Goal: Task Accomplishment & Management: Complete application form

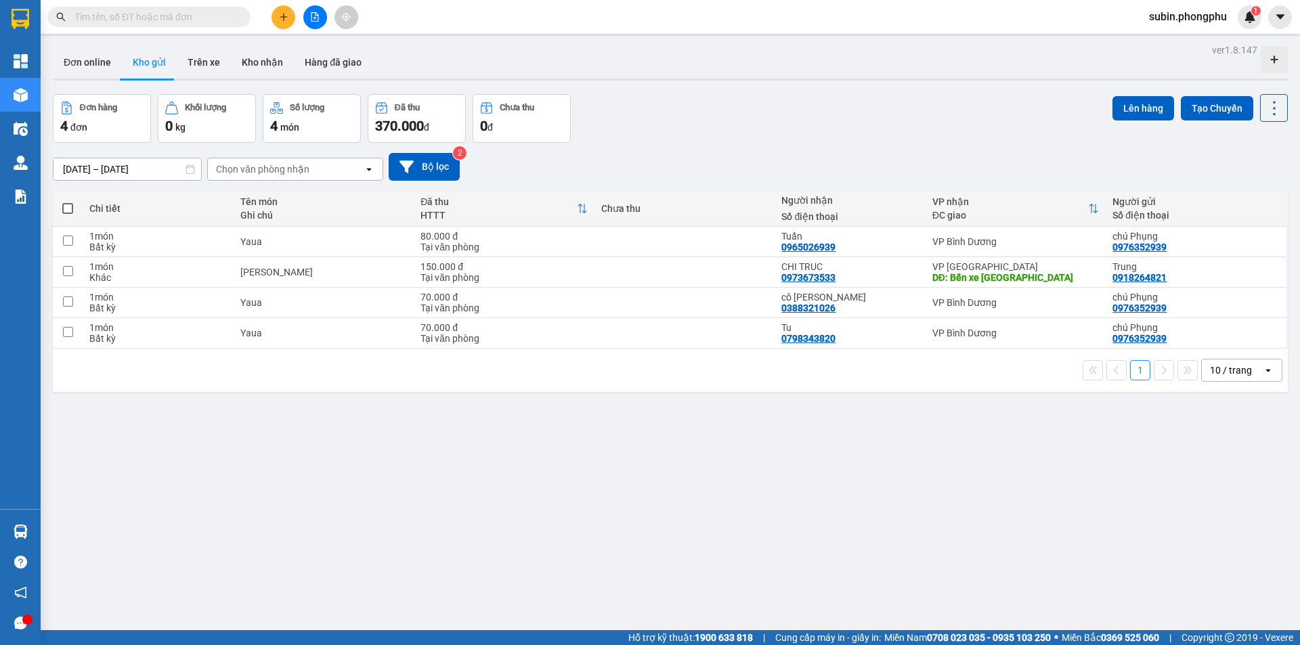
click at [290, 20] on button at bounding box center [283, 17] width 24 height 24
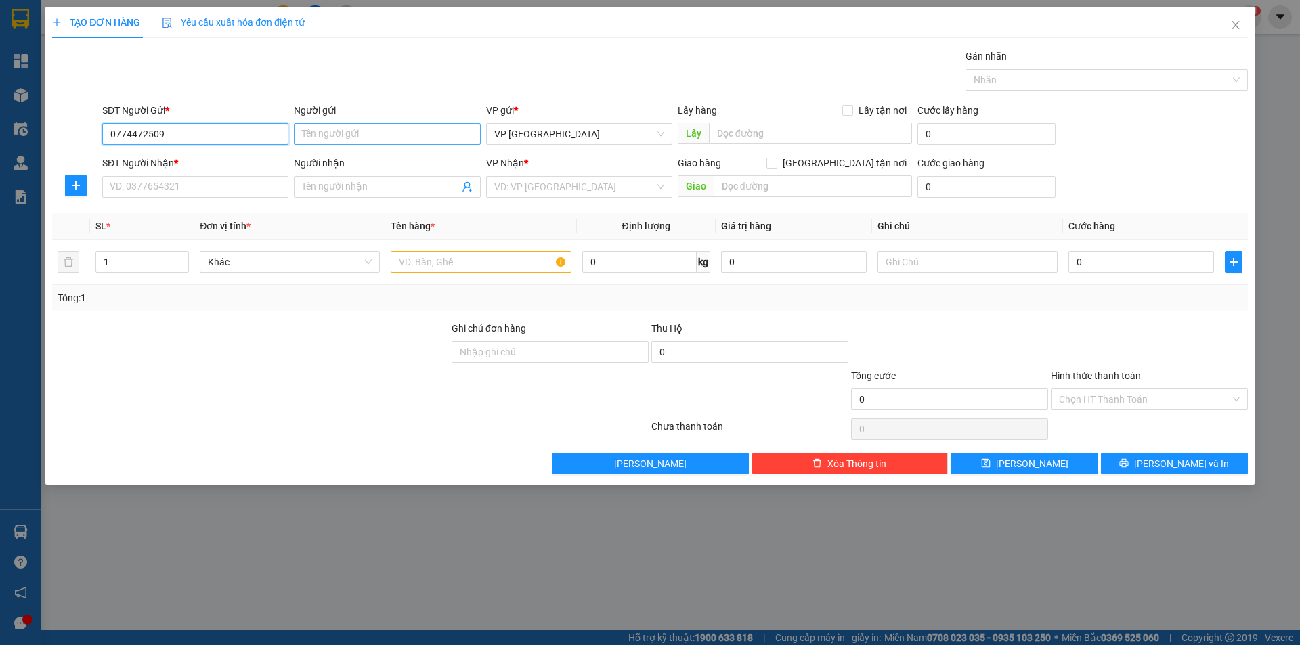
type input "0774472509"
click at [424, 134] on input "Người gửi" at bounding box center [387, 134] width 186 height 22
type input "A"
type input "Ánh Sương"
click at [175, 185] on input "SĐT Người Nhận *" at bounding box center [195, 187] width 186 height 22
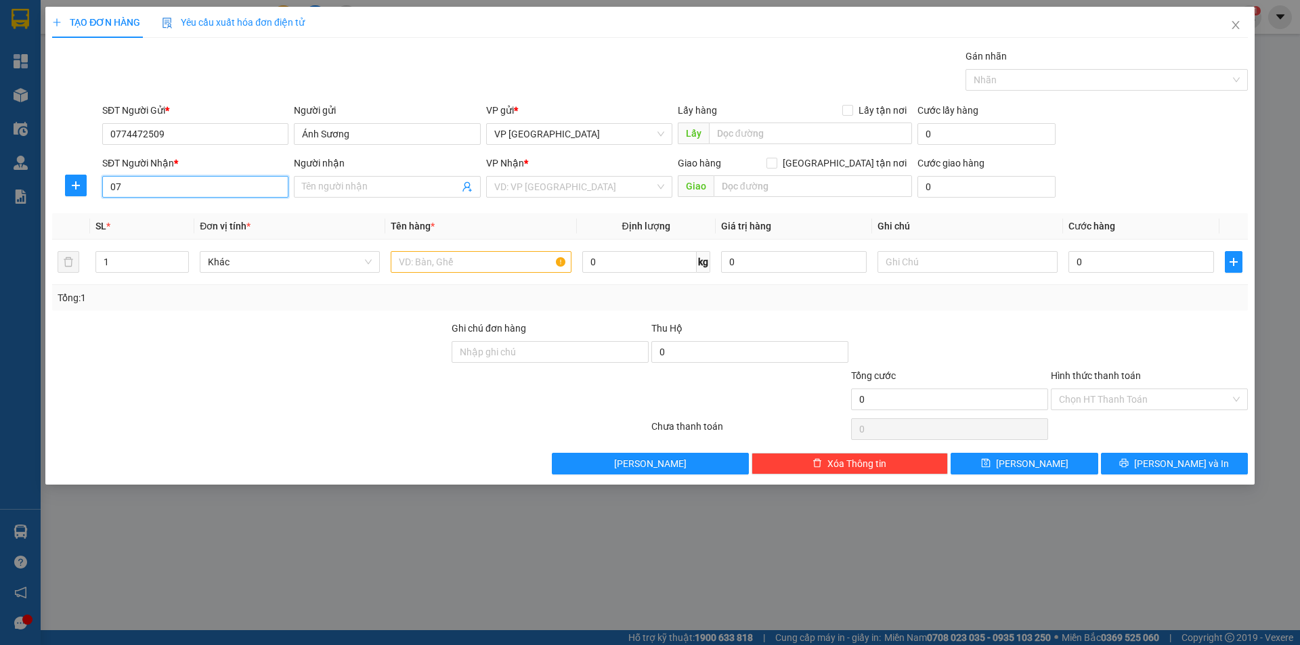
type input "0"
type input "0918563238"
click at [354, 190] on input "Người nhận" at bounding box center [380, 186] width 156 height 15
type input "cô Hải"
click at [458, 265] on input "text" at bounding box center [481, 262] width 180 height 22
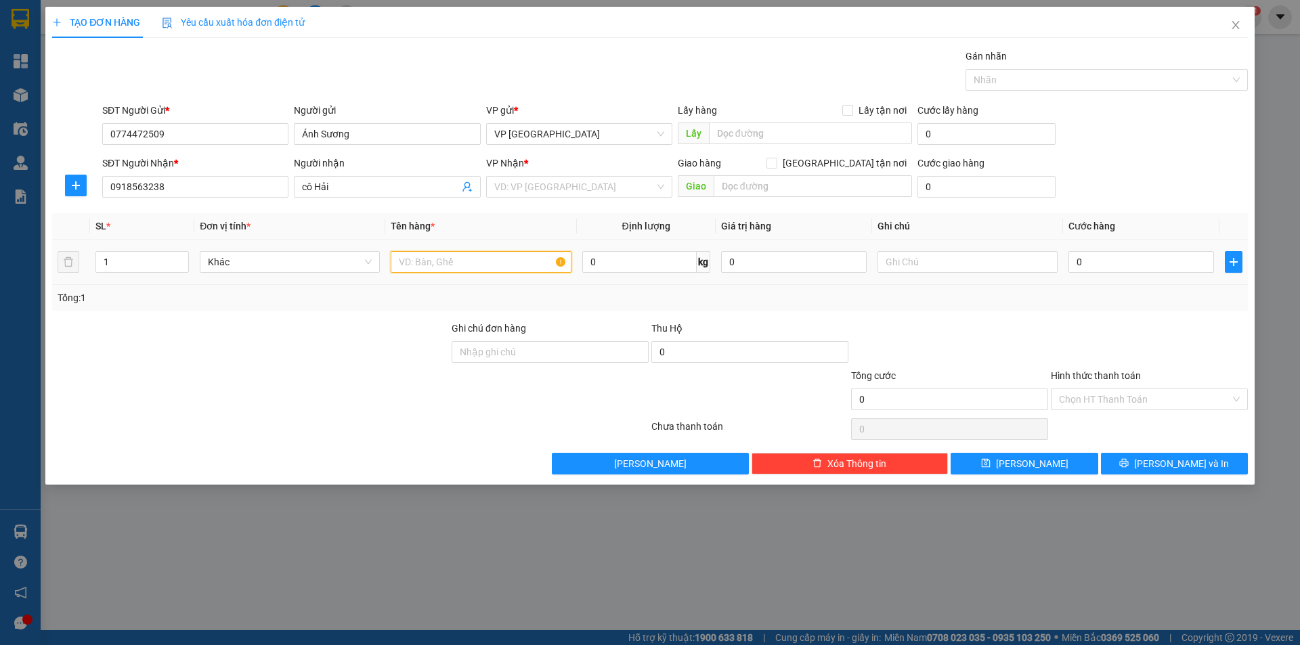
click at [458, 262] on input "text" at bounding box center [481, 262] width 180 height 22
type input "thực phẩm"
click at [1119, 302] on div "Tổng: 1" at bounding box center [650, 297] width 1185 height 15
click at [1083, 261] on input "0" at bounding box center [1141, 262] width 146 height 22
click at [1090, 348] on div at bounding box center [1149, 344] width 200 height 47
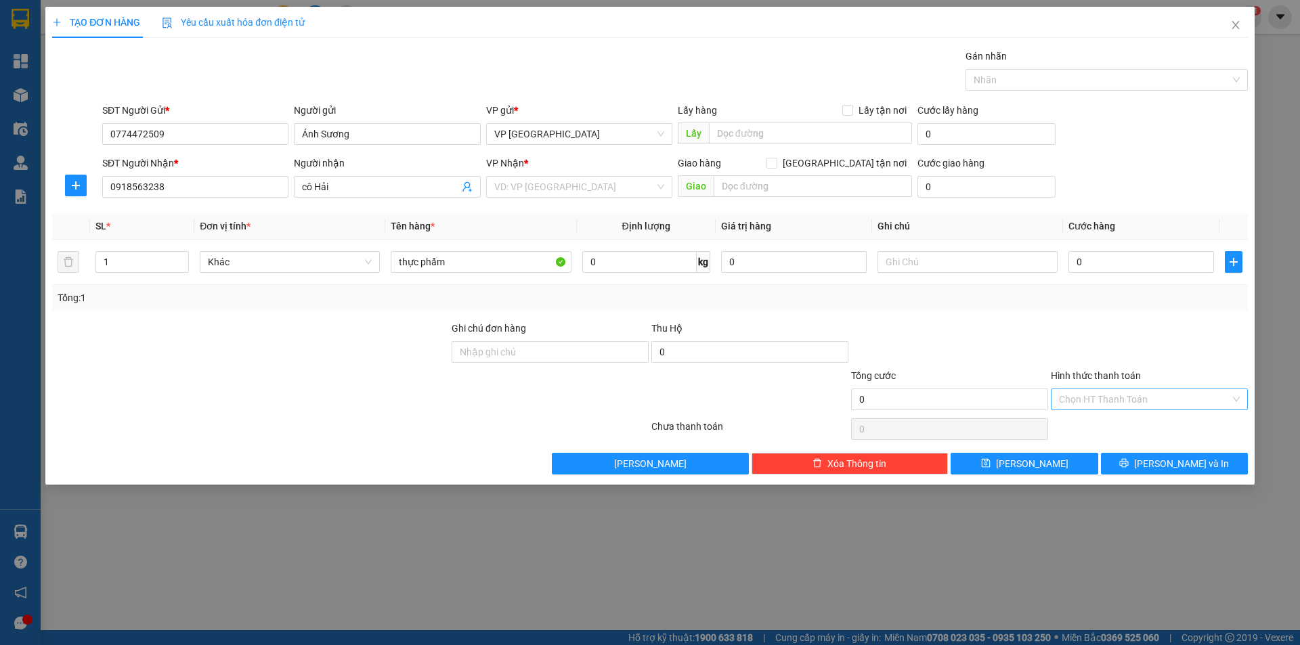
click at [1107, 399] on input "Hình thức thanh toán" at bounding box center [1144, 399] width 171 height 20
click at [1096, 426] on div "Tại văn phòng" at bounding box center [1149, 426] width 181 height 15
click at [1076, 338] on div at bounding box center [1149, 344] width 200 height 47
click at [1135, 452] on div "Transit Pickup Surcharge Ids Transit Deliver Surcharge Ids Transit Deliver Surc…" at bounding box center [649, 262] width 1195 height 426
click at [1140, 460] on button "[PERSON_NAME] và In" at bounding box center [1174, 464] width 147 height 22
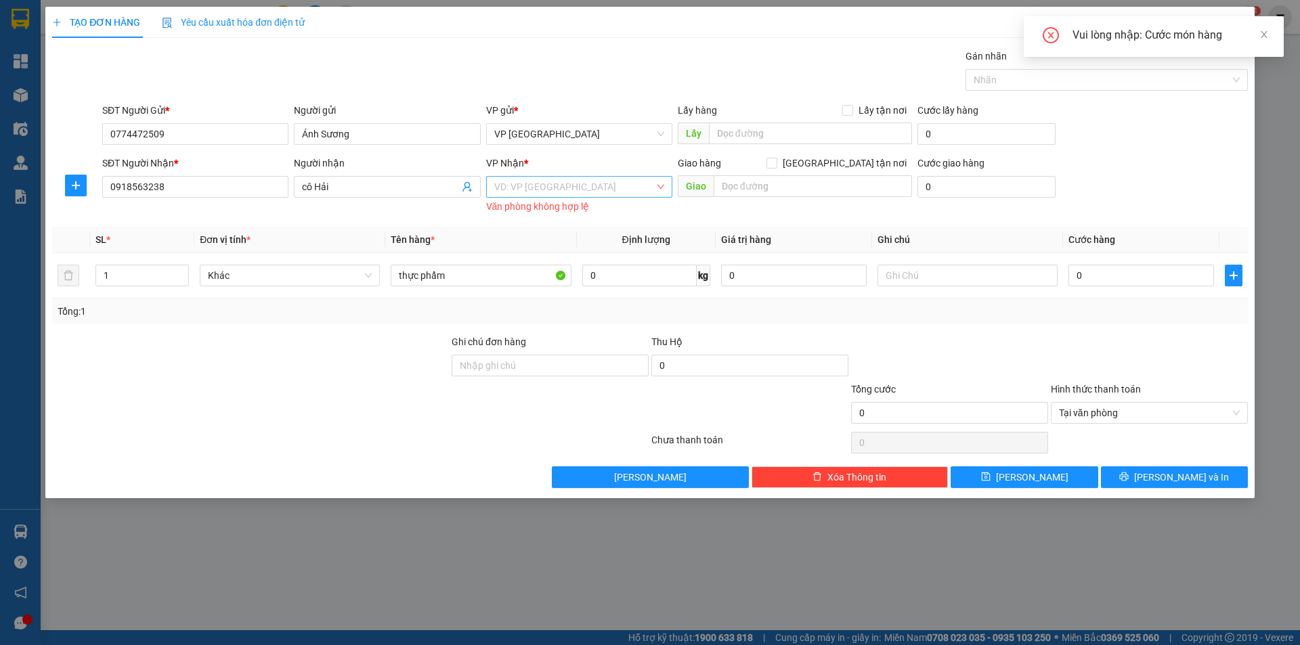
click at [540, 187] on input "search" at bounding box center [574, 187] width 160 height 20
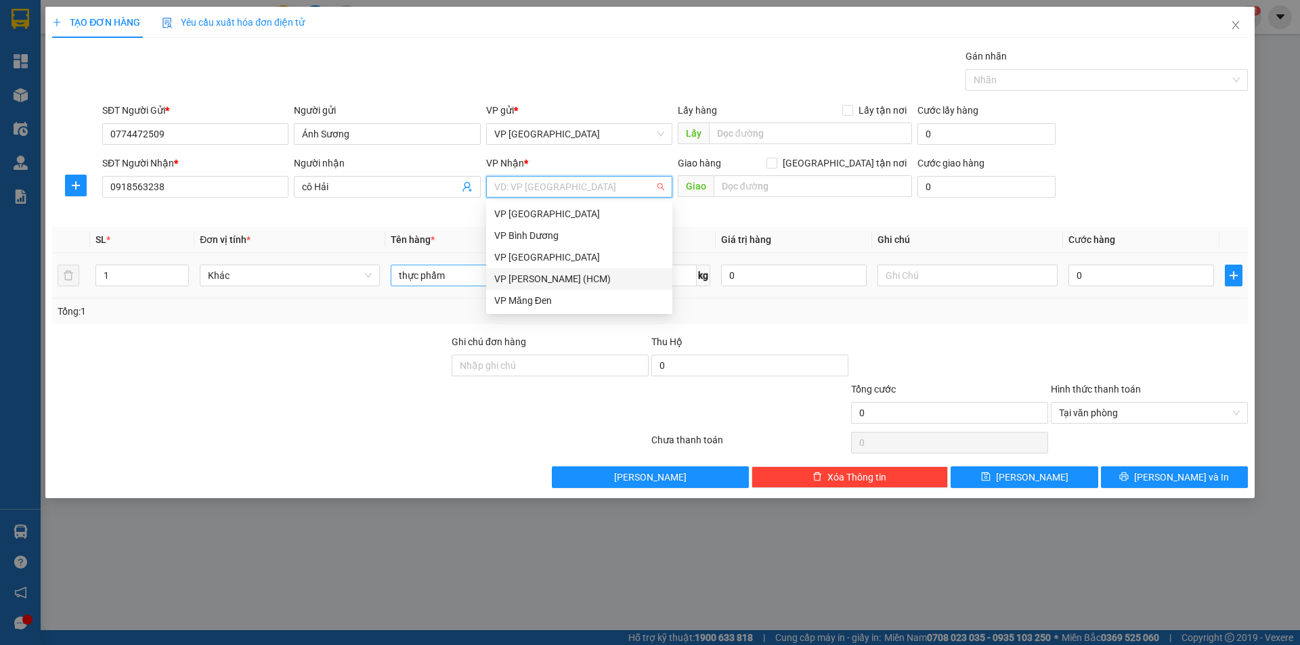
click at [558, 280] on div "VP [PERSON_NAME] (HCM)" at bounding box center [579, 278] width 170 height 15
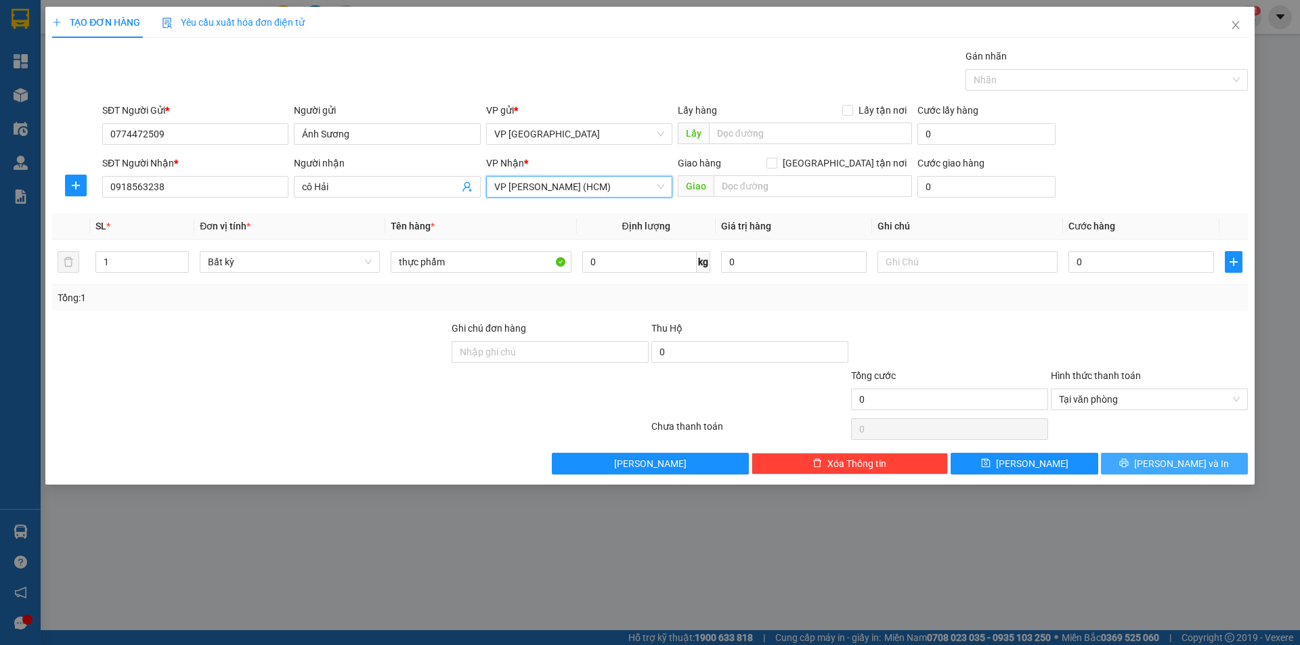
click at [1146, 463] on button "[PERSON_NAME] và In" at bounding box center [1174, 464] width 147 height 22
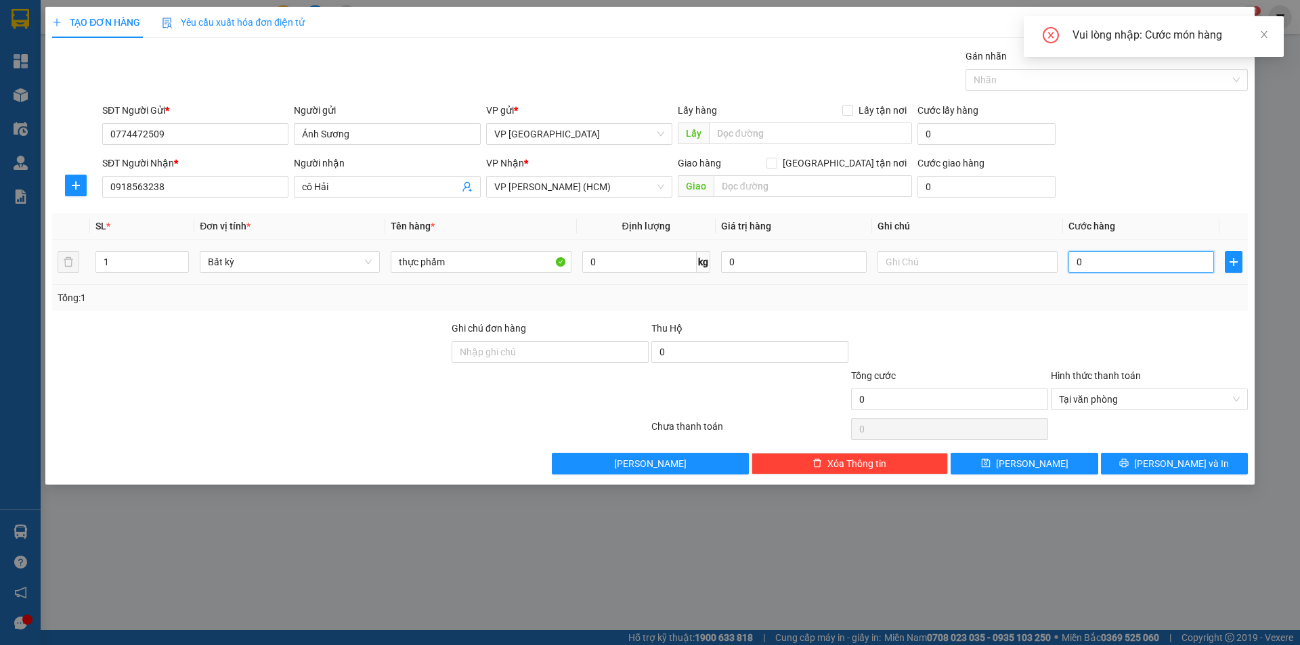
click at [1116, 264] on input "0" at bounding box center [1141, 262] width 146 height 22
type input "01"
type input "1"
type input "0"
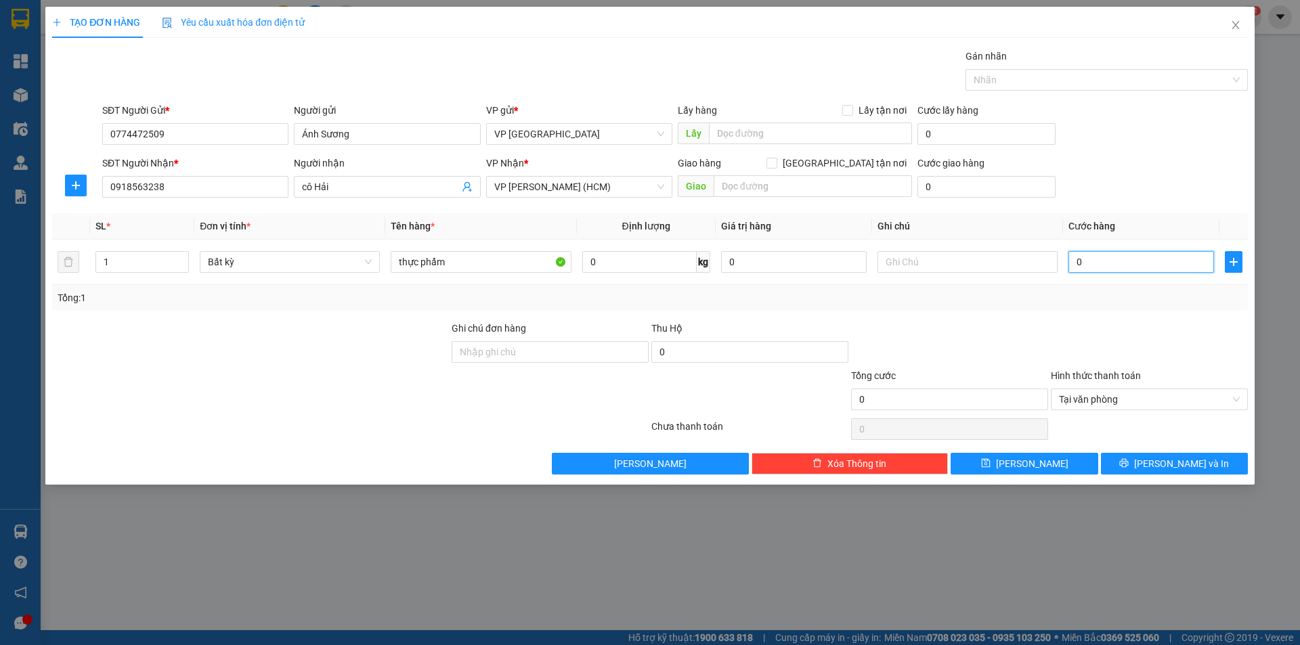
type input "10"
type input "100"
type input "1.000"
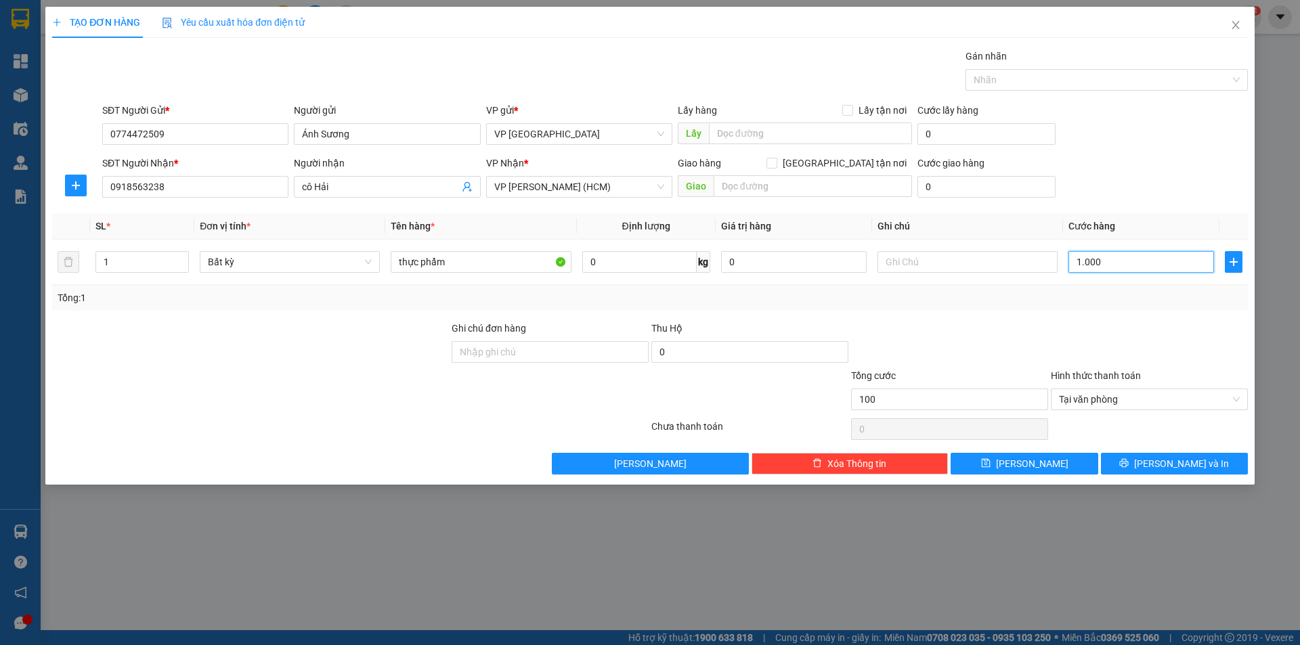
type input "1.000"
type input "10.000"
type input "1.000"
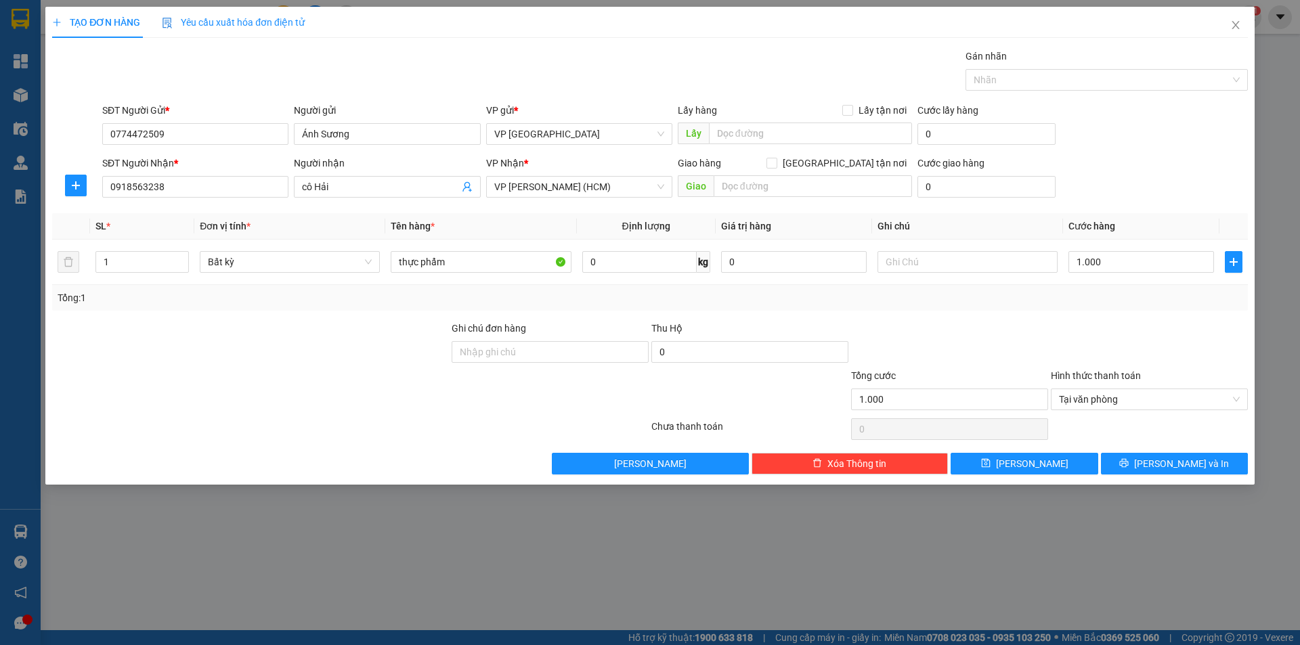
click at [1147, 342] on div at bounding box center [1149, 344] width 200 height 47
type input "1.000.000"
click at [1130, 262] on input "1.000.000" at bounding box center [1141, 262] width 146 height 22
type input "0"
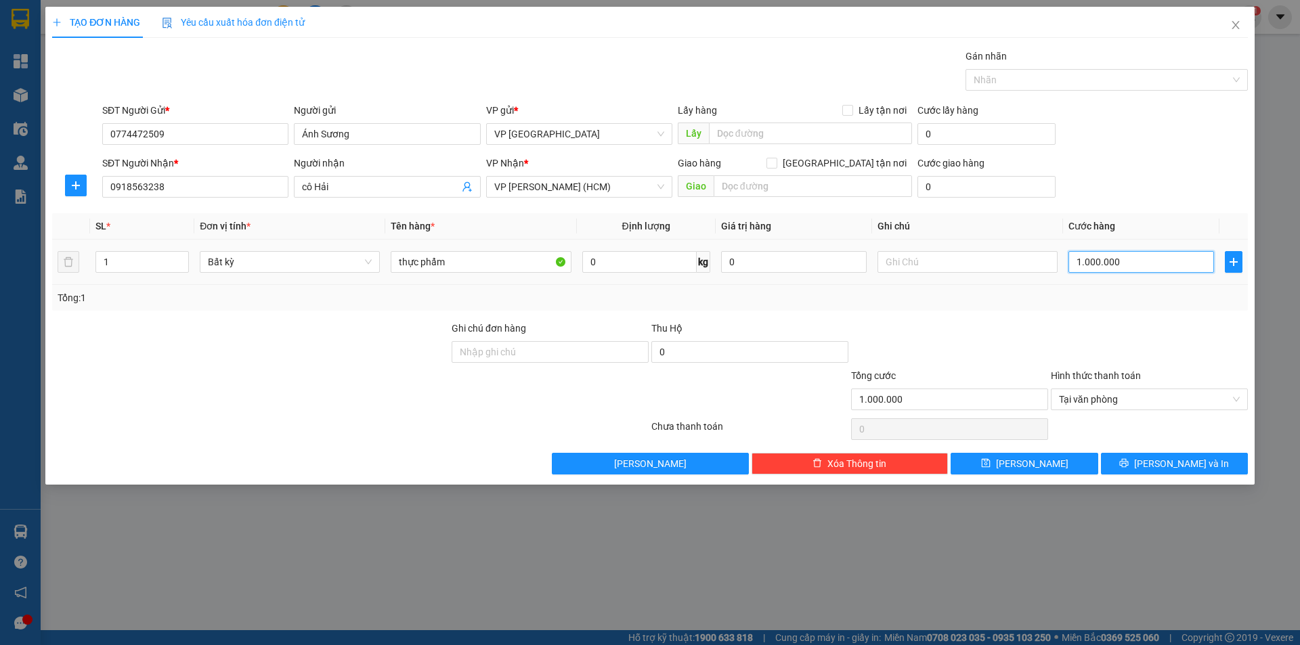
type input "0"
type input "10"
type input "100"
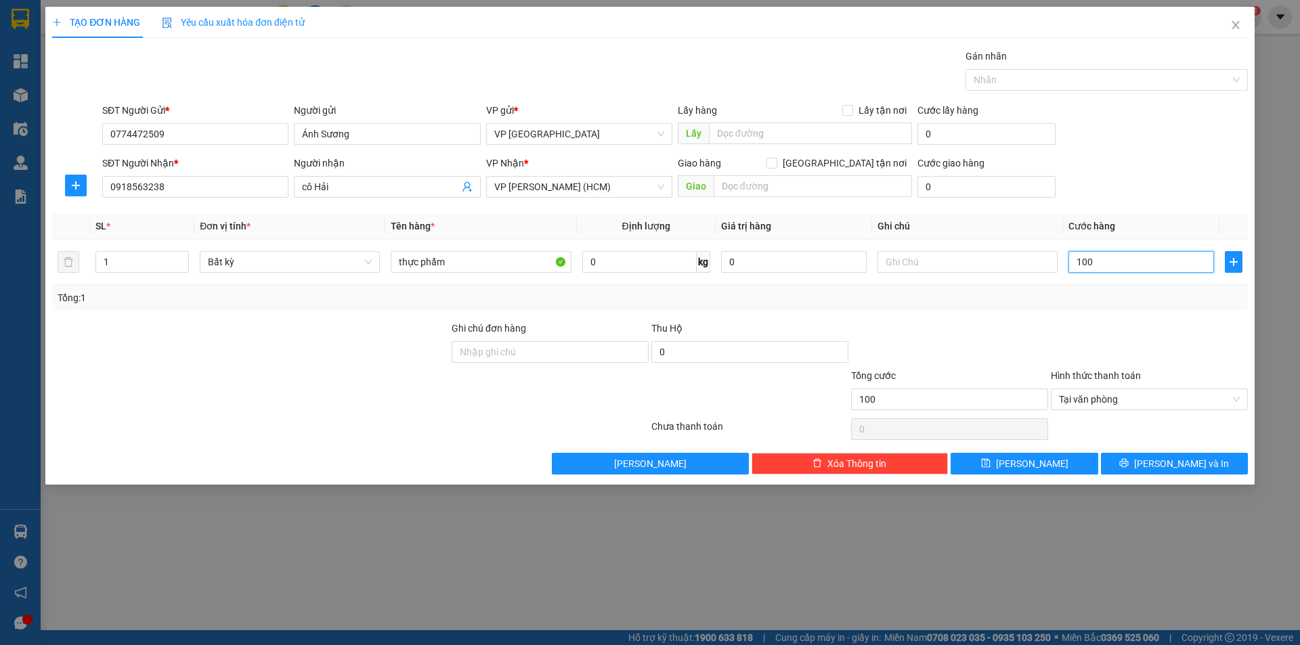
type input "1.000"
type input "1.000.000"
click at [1151, 354] on div at bounding box center [1149, 344] width 200 height 47
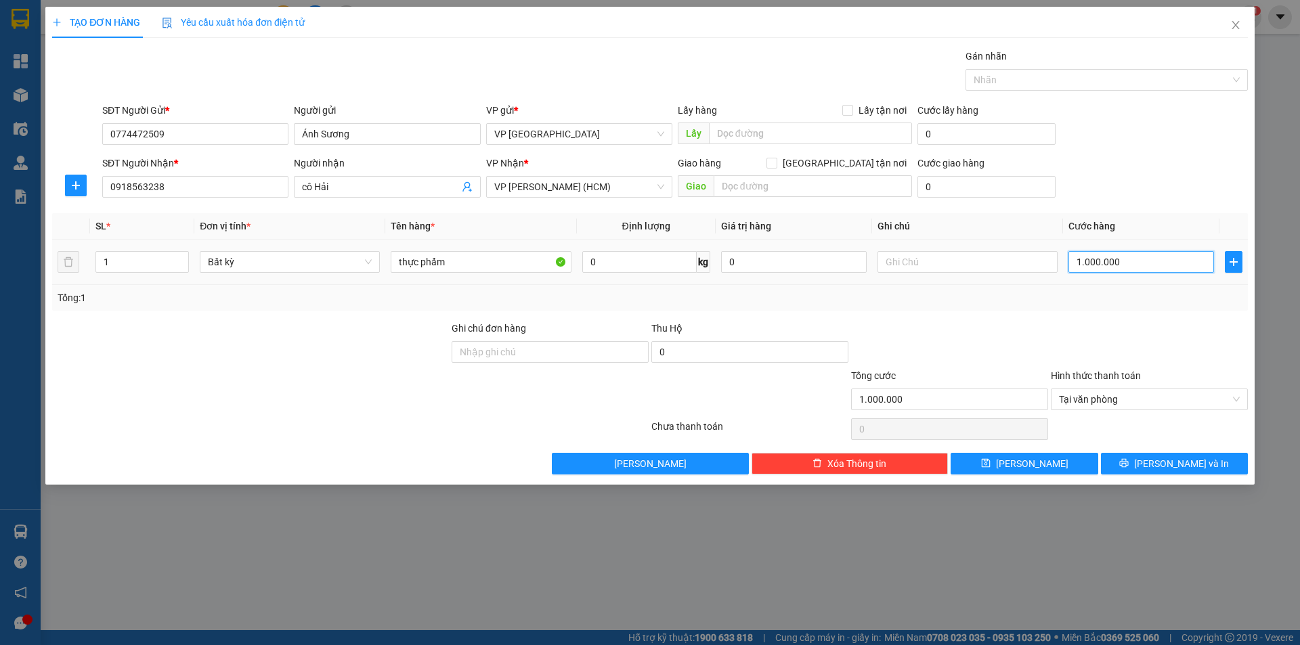
click at [1126, 259] on input "1.000.000" at bounding box center [1141, 262] width 146 height 22
type input "0"
click at [1092, 261] on input "0" at bounding box center [1141, 262] width 146 height 22
click at [1091, 261] on input "0" at bounding box center [1141, 262] width 146 height 22
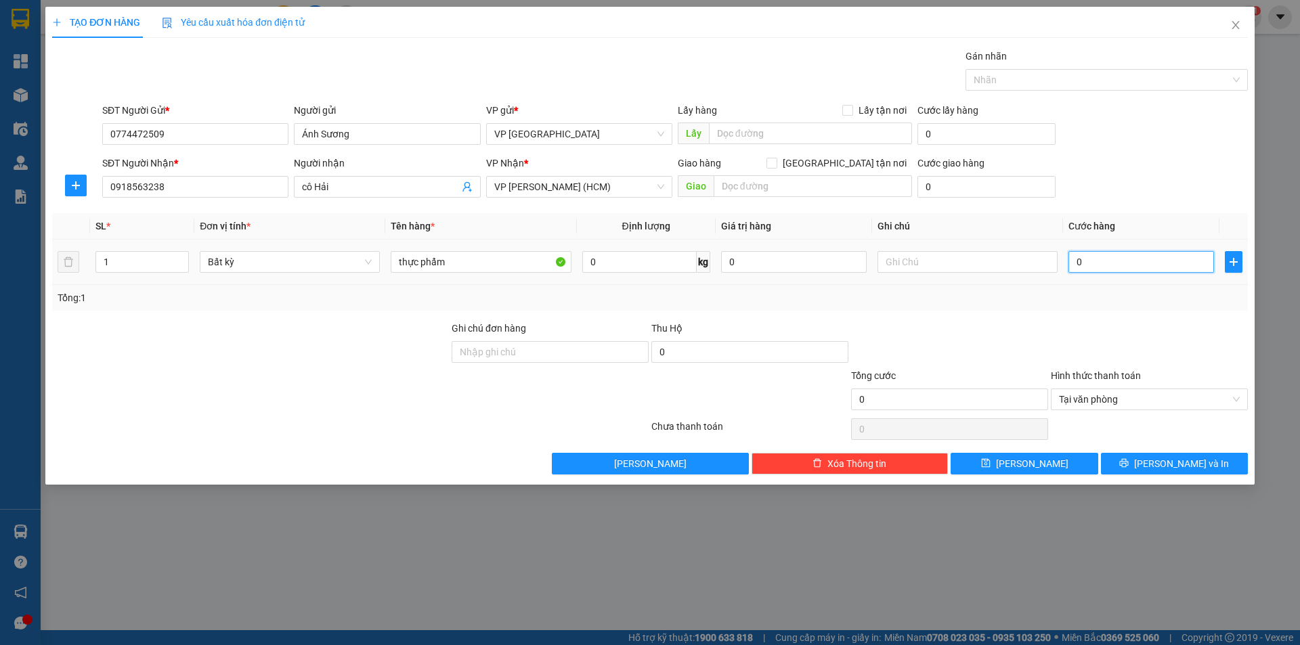
click at [1091, 261] on input "0" at bounding box center [1141, 262] width 146 height 22
click at [1090, 261] on input "0" at bounding box center [1141, 262] width 146 height 22
type input "1"
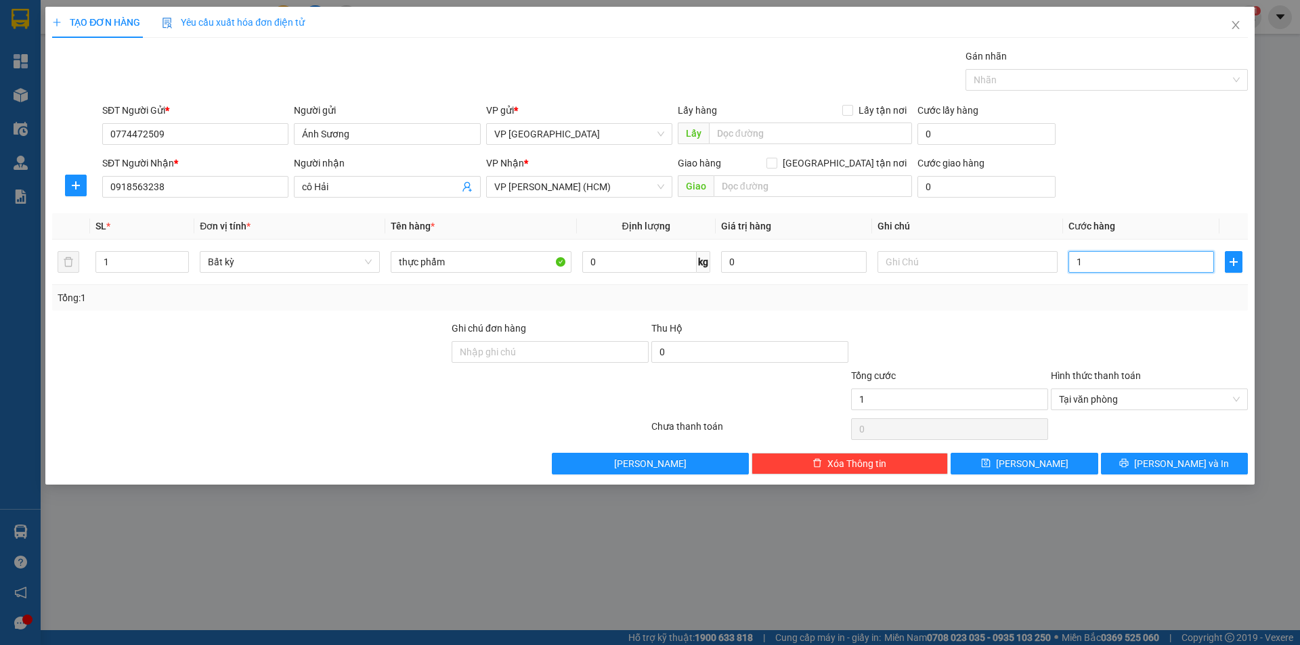
type input "10"
type input "100"
type input "1.000"
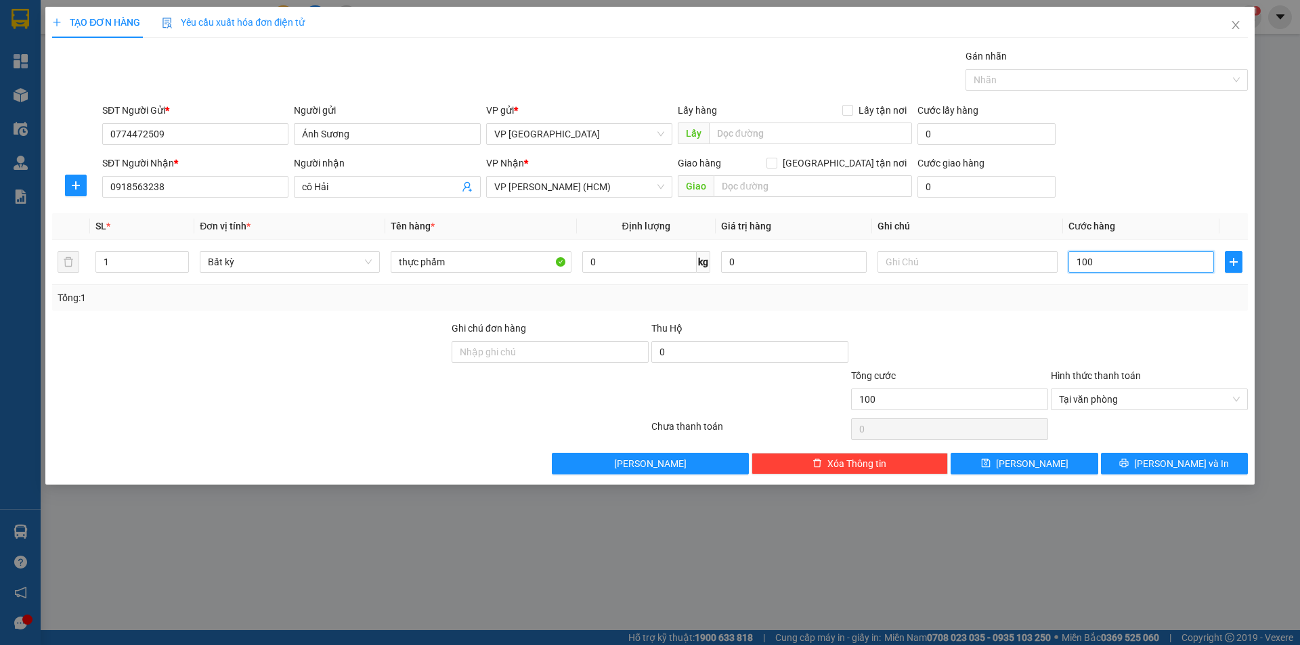
type input "1.000"
type input "10.000"
click at [1113, 327] on div at bounding box center [1149, 344] width 200 height 47
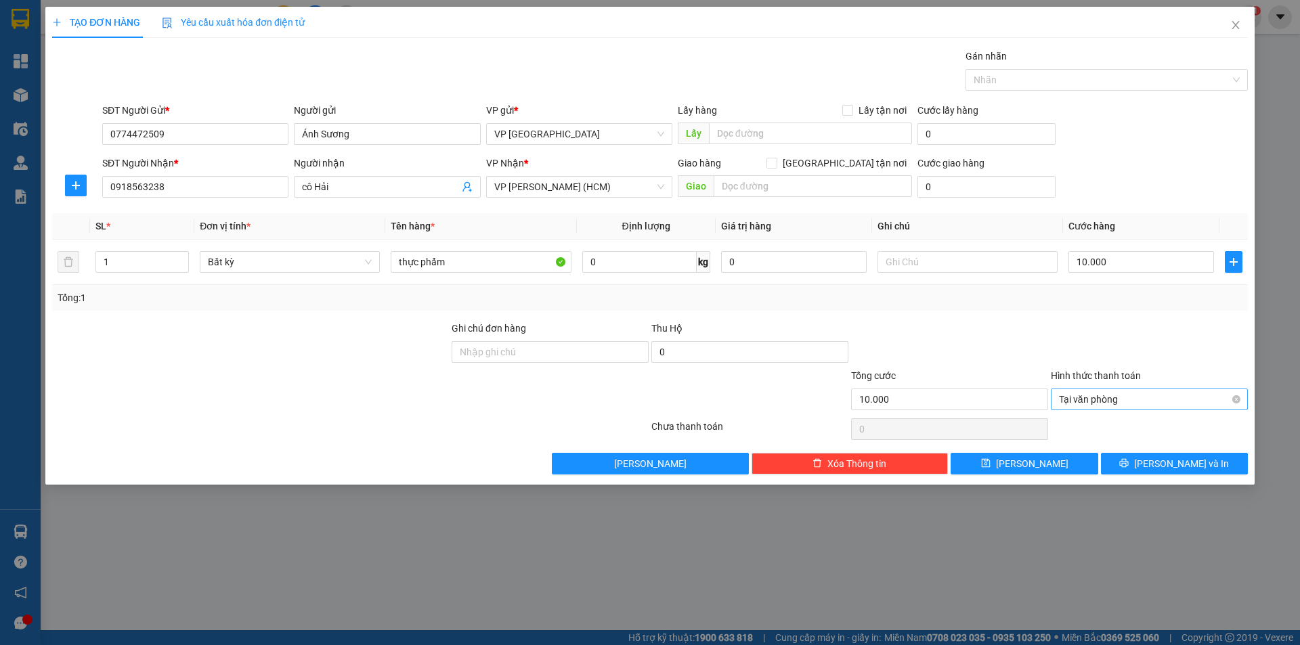
click at [1139, 405] on span "Tại văn phòng" at bounding box center [1149, 399] width 181 height 20
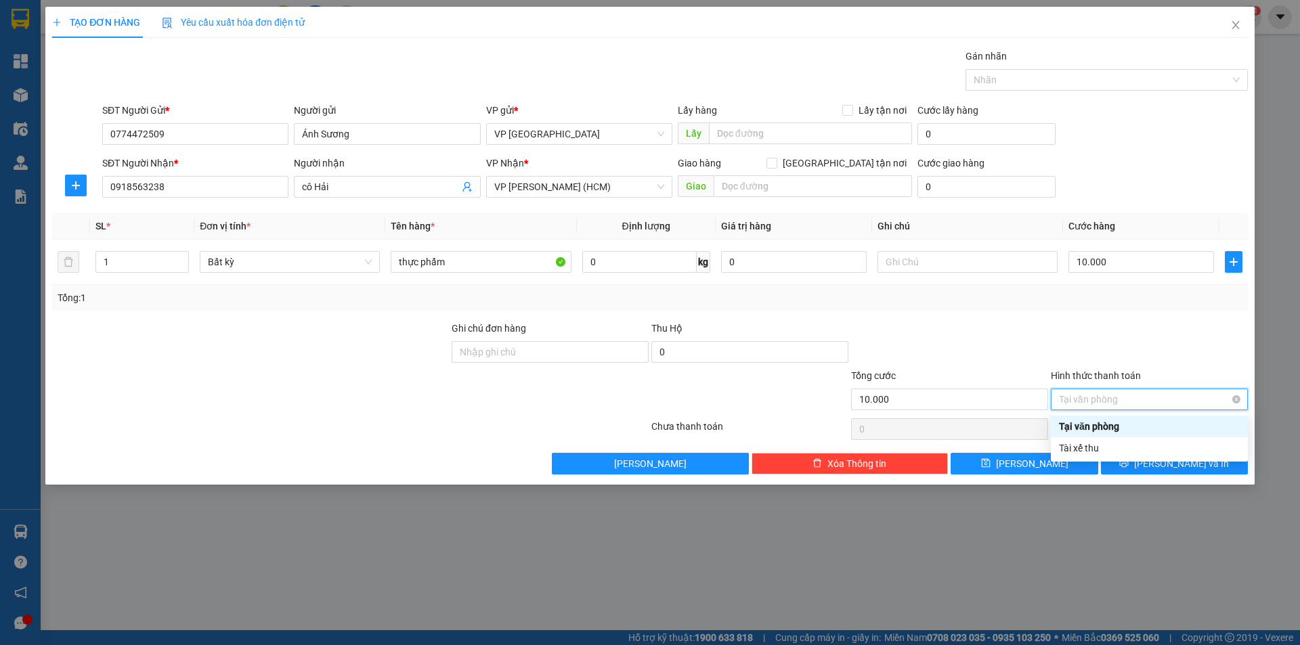
click at [1137, 403] on span "Tại văn phòng" at bounding box center [1149, 399] width 181 height 20
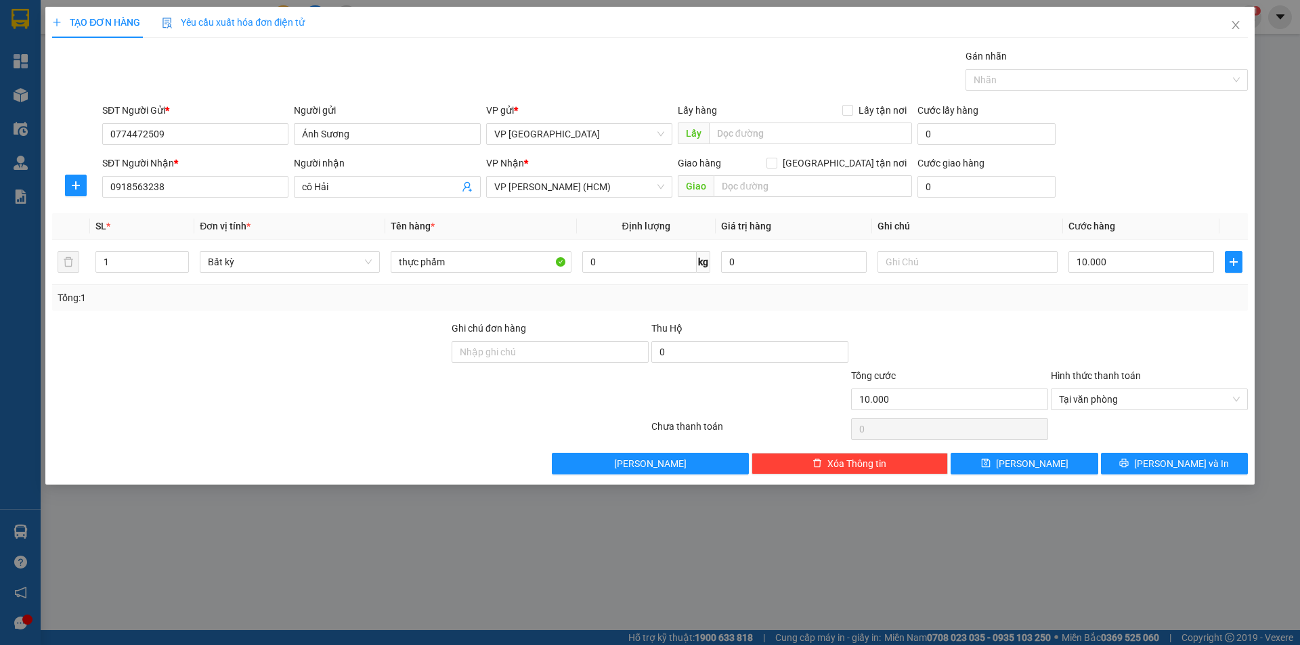
click at [1103, 361] on div at bounding box center [1149, 344] width 200 height 47
click at [1103, 345] on div at bounding box center [1149, 344] width 200 height 47
click at [1088, 401] on span "Tại văn phòng" at bounding box center [1149, 399] width 181 height 20
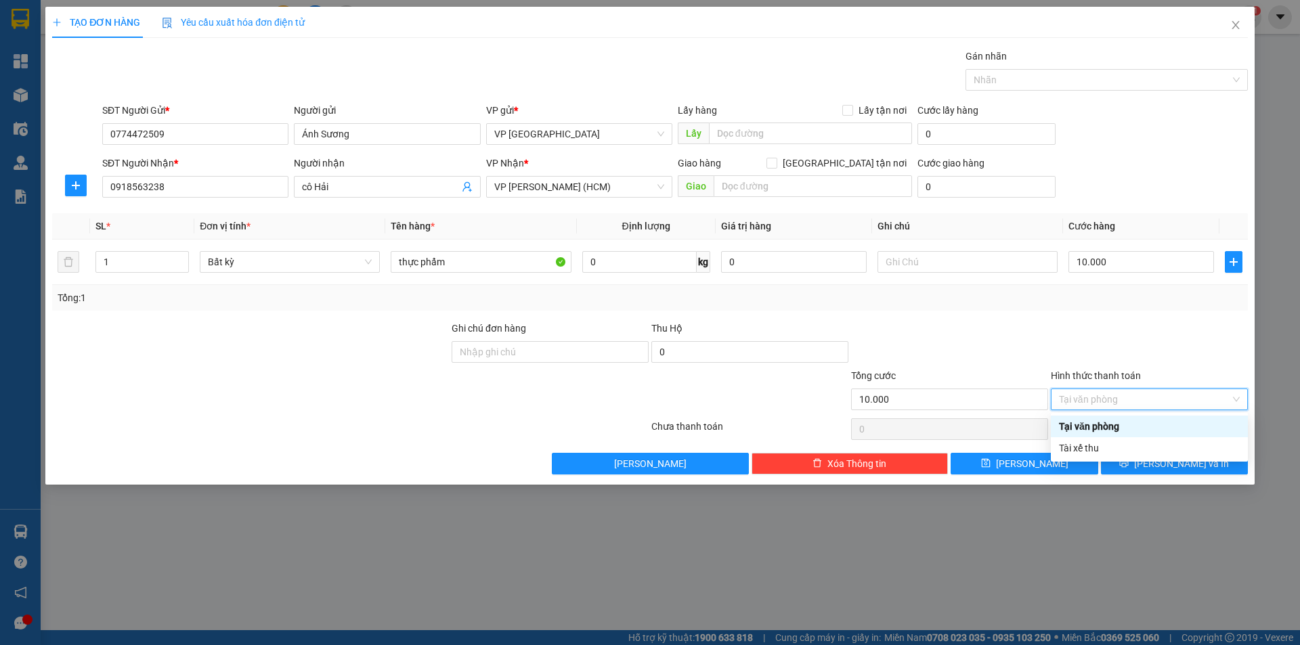
click at [990, 381] on div "Tổng cước" at bounding box center [949, 378] width 197 height 20
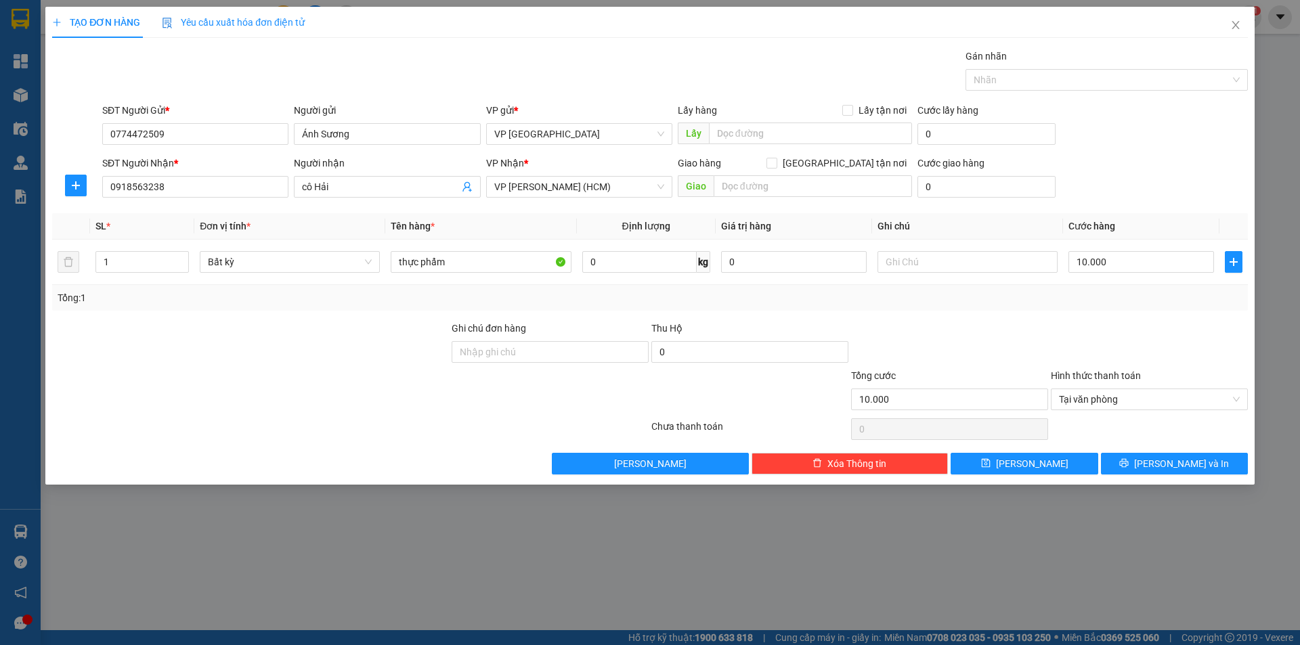
drag, startPoint x: 973, startPoint y: 375, endPoint x: 968, endPoint y: 330, distance: 45.6
click at [973, 373] on div "Tổng cước" at bounding box center [949, 378] width 197 height 20
click at [1146, 403] on span "Tại văn phòng" at bounding box center [1149, 399] width 181 height 20
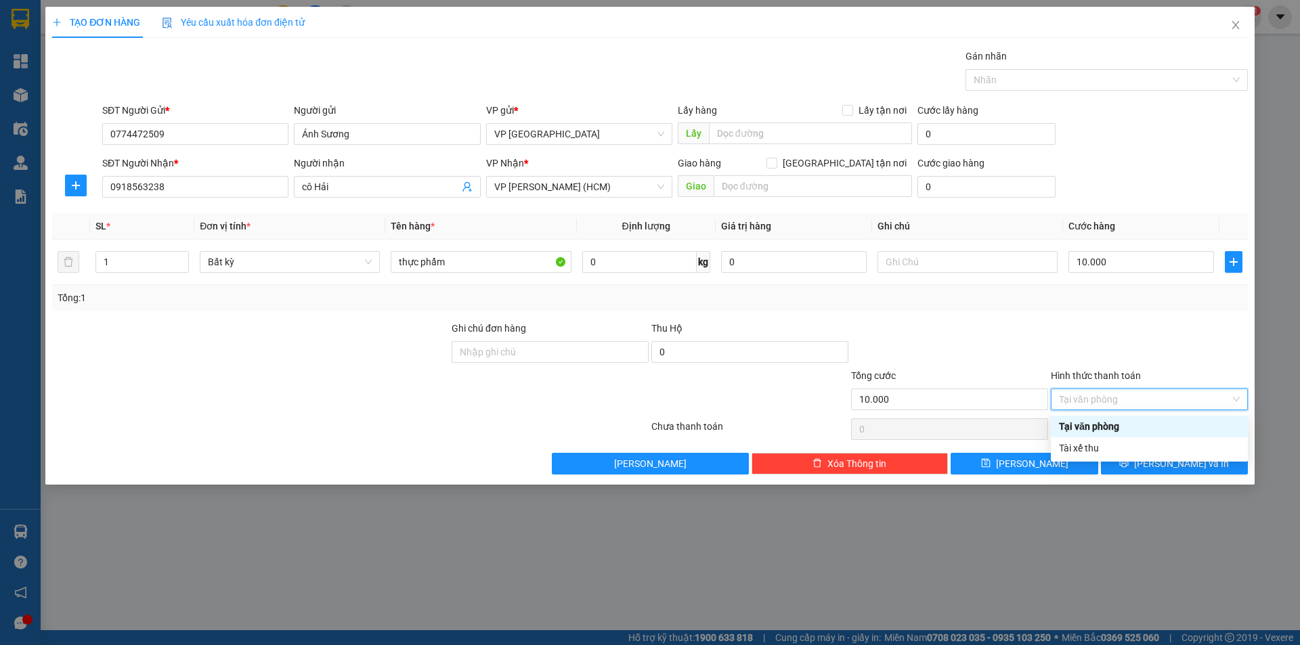
click at [1107, 338] on div at bounding box center [1149, 344] width 200 height 47
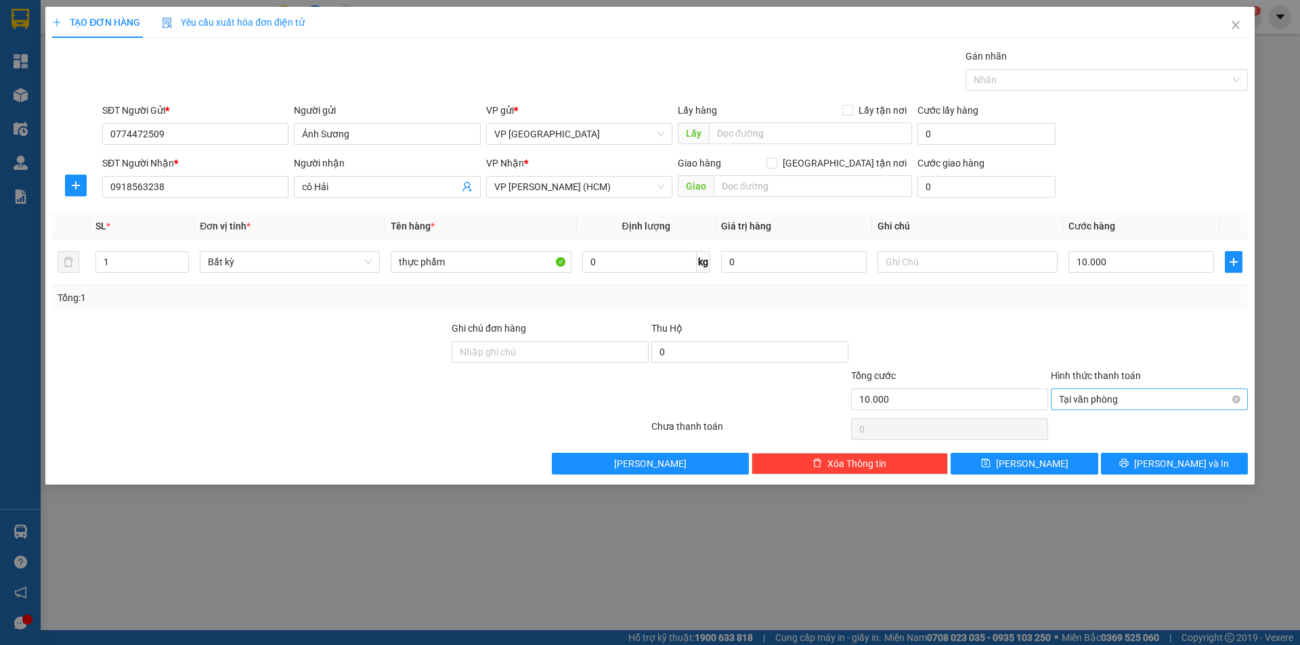
click at [1114, 398] on span "Tại văn phòng" at bounding box center [1149, 399] width 181 height 20
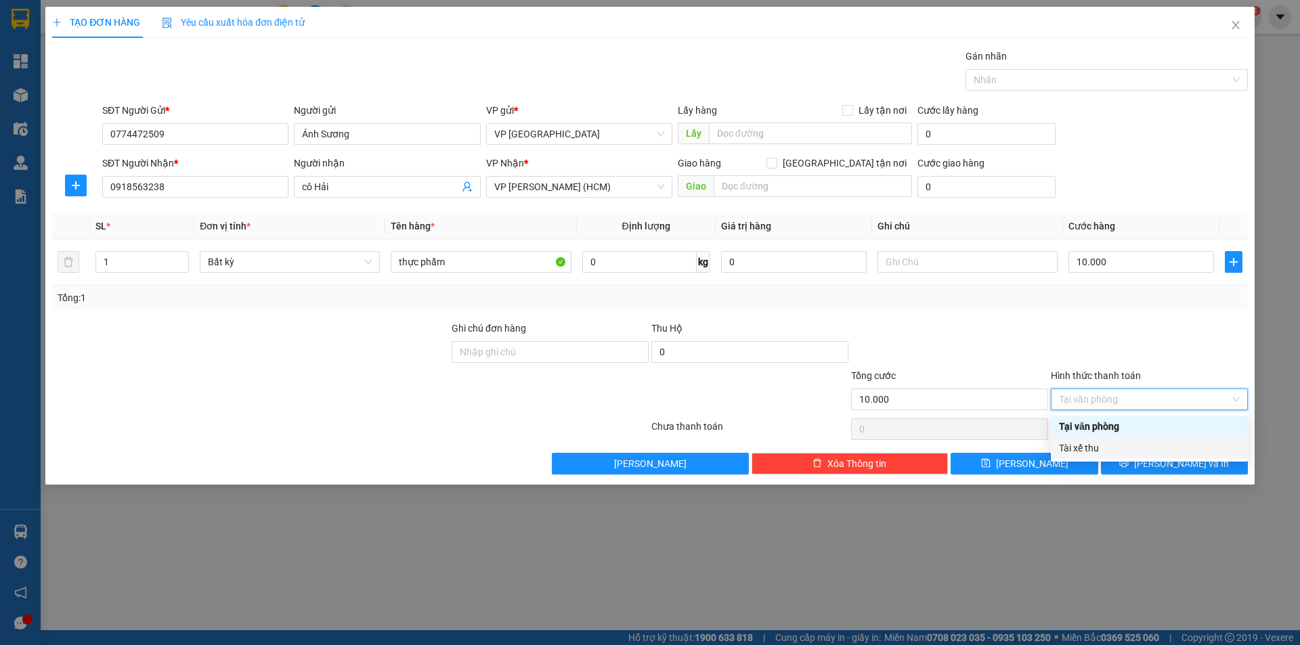
click at [1101, 449] on div "Tài xế thu" at bounding box center [1149, 448] width 181 height 15
click at [1113, 326] on div at bounding box center [1149, 344] width 200 height 47
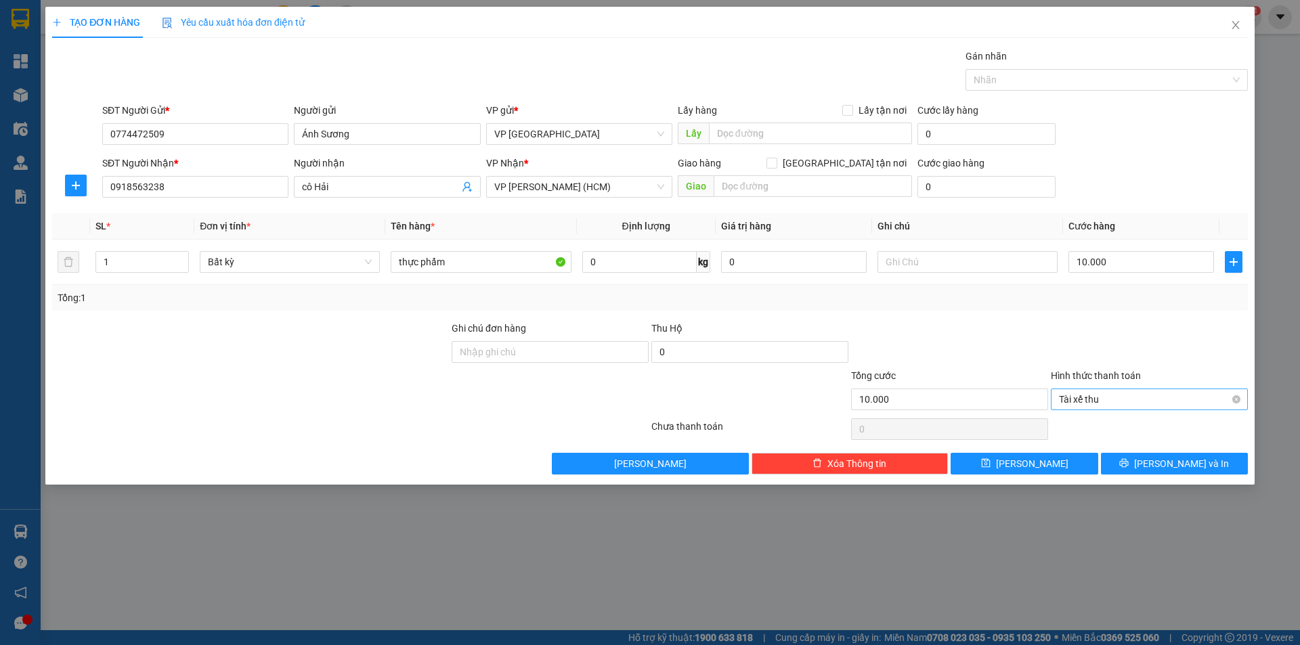
click at [1121, 401] on span "Tài xế thu" at bounding box center [1149, 399] width 181 height 20
type input "10.000"
click at [1160, 341] on div at bounding box center [1149, 344] width 200 height 47
click at [1171, 461] on span "[PERSON_NAME] và In" at bounding box center [1181, 463] width 95 height 15
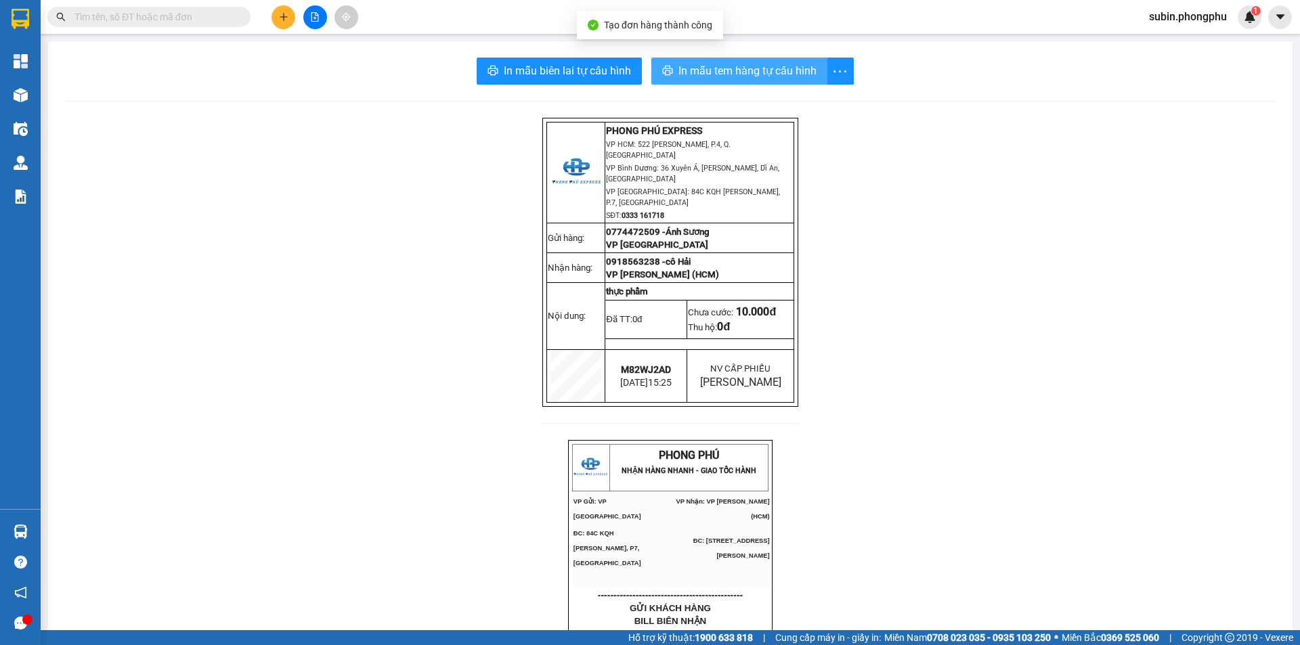
click at [755, 70] on span "In mẫu tem hàng tự cấu hình" at bounding box center [747, 70] width 138 height 17
click at [217, 18] on input "text" at bounding box center [154, 16] width 160 height 15
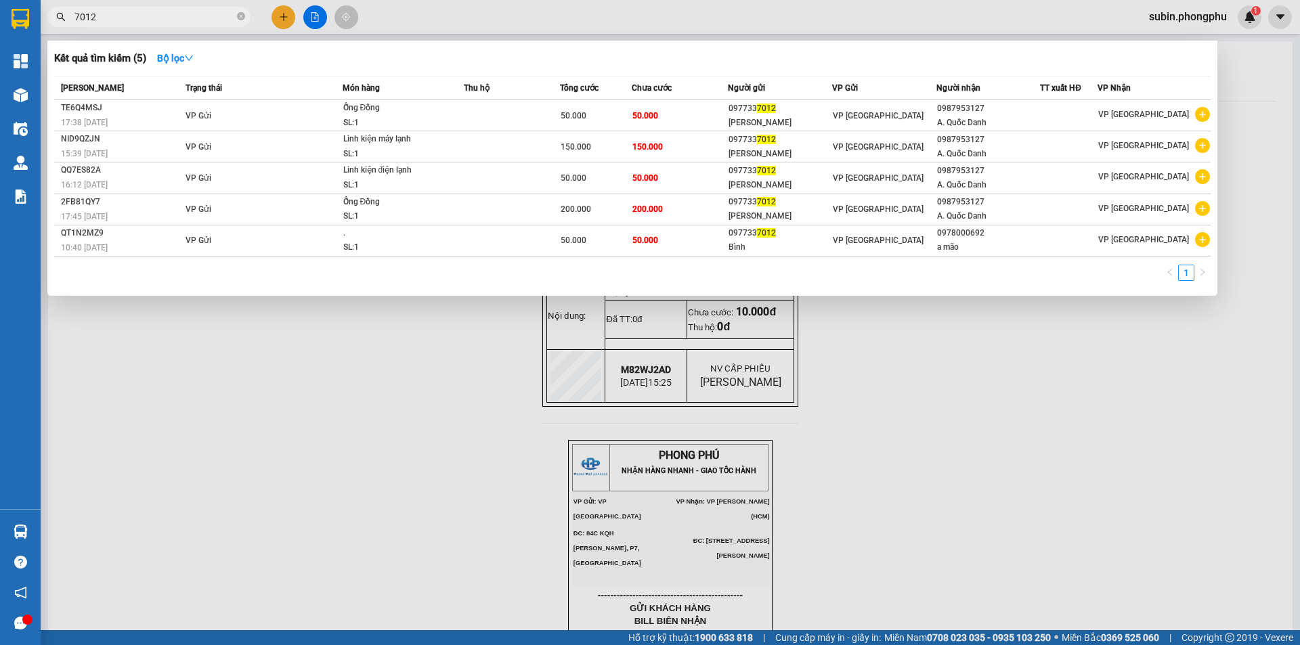
type input "7012"
